Goal: Task Accomplishment & Management: Manage account settings

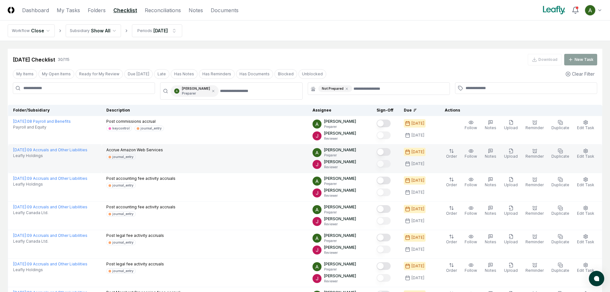
click at [391, 151] on button "Mark complete" at bounding box center [384, 152] width 14 height 8
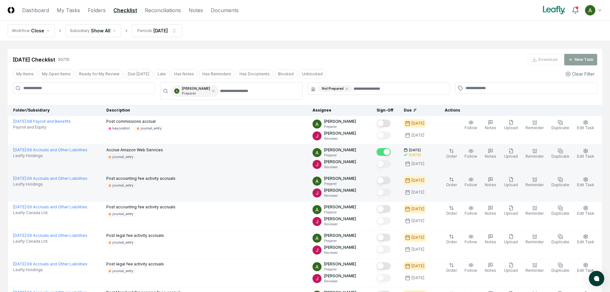
click at [391, 180] on button "Mark complete" at bounding box center [384, 180] width 14 height 8
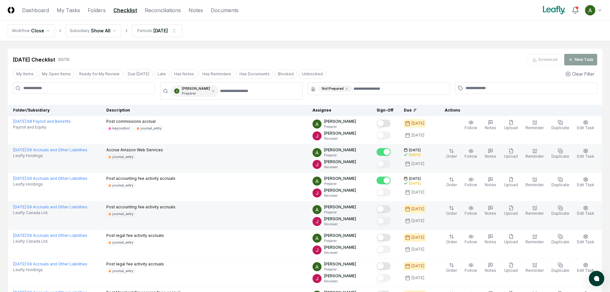
click at [391, 206] on button "Mark complete" at bounding box center [384, 209] width 14 height 8
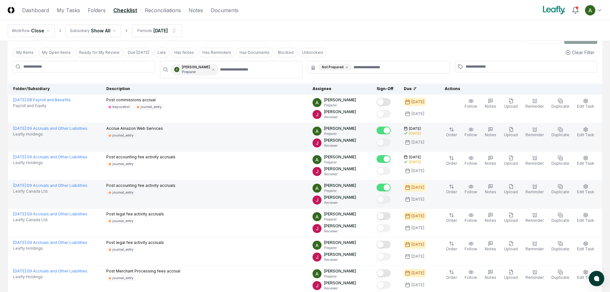
scroll to position [32, 0]
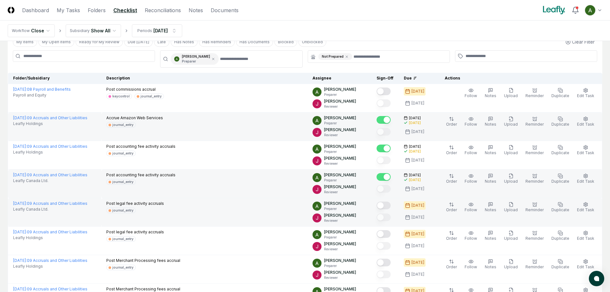
click at [391, 207] on button "Mark complete" at bounding box center [384, 205] width 14 height 8
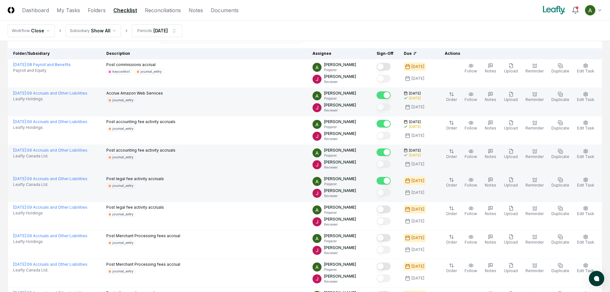
scroll to position [64, 0]
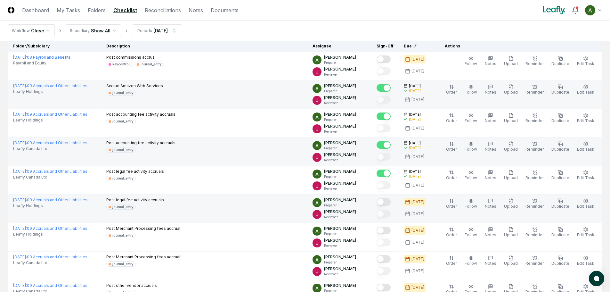
click at [391, 201] on button "Mark complete" at bounding box center [384, 202] width 14 height 8
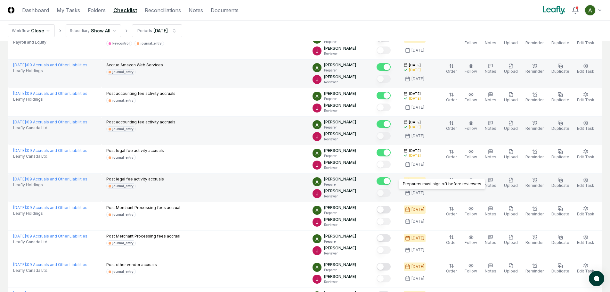
scroll to position [96, 0]
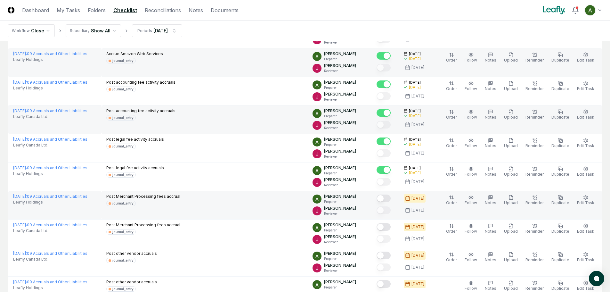
click at [391, 199] on button "Mark complete" at bounding box center [384, 198] width 14 height 8
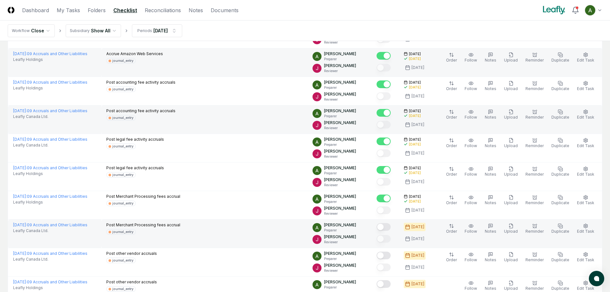
click at [391, 228] on button "Mark complete" at bounding box center [384, 227] width 14 height 8
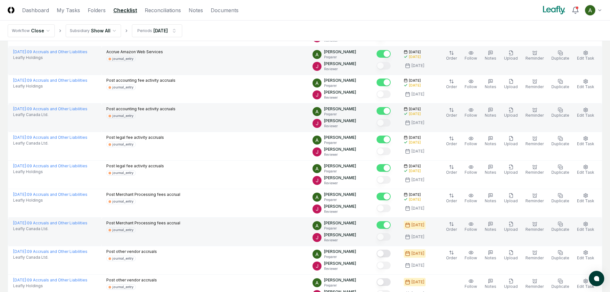
scroll to position [128, 0]
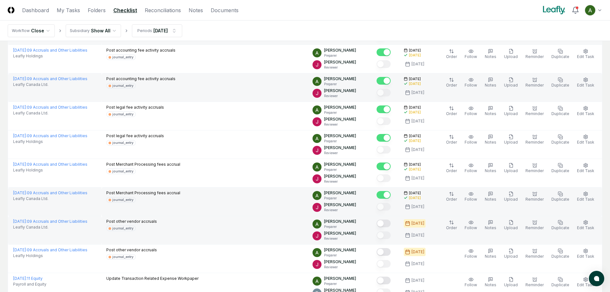
click at [391, 225] on button "Mark complete" at bounding box center [384, 223] width 14 height 8
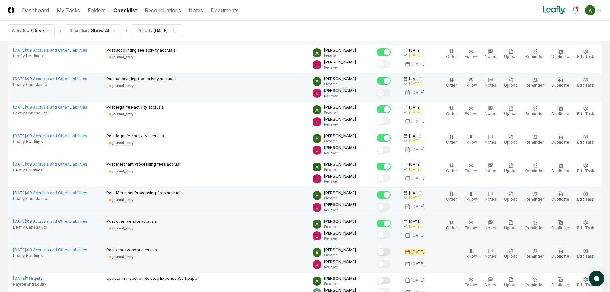
click at [391, 250] on button "Mark complete" at bounding box center [384, 252] width 14 height 8
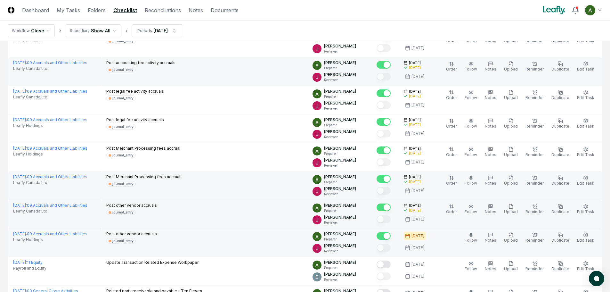
scroll to position [160, 0]
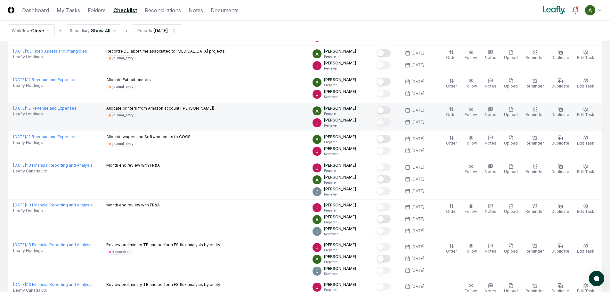
scroll to position [397, 0]
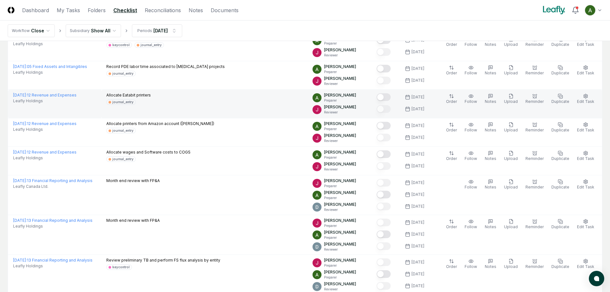
click at [393, 99] on div at bounding box center [385, 97] width 17 height 11
click at [391, 99] on button "Mark complete" at bounding box center [384, 97] width 14 height 8
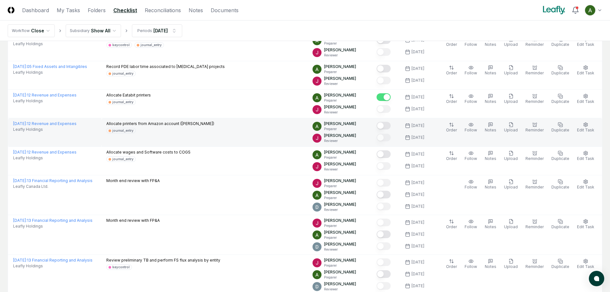
click at [391, 125] on button "Mark complete" at bounding box center [384, 126] width 14 height 8
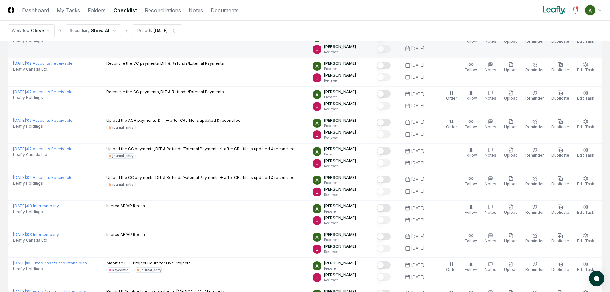
scroll to position [109, 0]
